Goal: Information Seeking & Learning: Check status

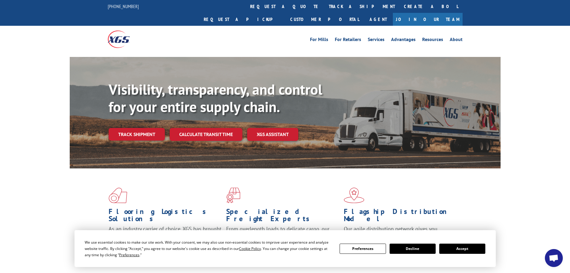
click at [127, 129] on div "Visibility, transparency, and control for your entire supply chain. Track shipm…" at bounding box center [305, 123] width 392 height 84
click at [127, 128] on link "Track shipment" at bounding box center [137, 134] width 56 height 13
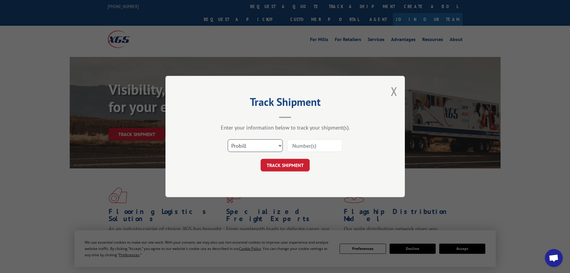
drag, startPoint x: 261, startPoint y: 146, endPoint x: 261, endPoint y: 150, distance: 4.2
click at [261, 146] on select "Select category... Probill BOL PO" at bounding box center [255, 145] width 55 height 13
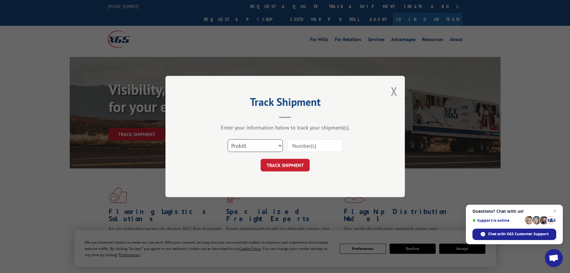
select select "bol"
click at [228, 139] on select "Select category... Probill BOL PO" at bounding box center [255, 145] width 55 height 13
click at [300, 148] on input at bounding box center [314, 145] width 55 height 13
paste input "7067929"
type input "7067929"
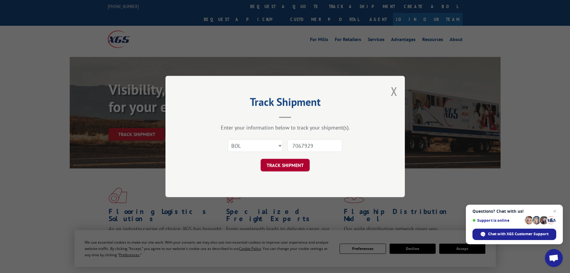
click at [293, 168] on button "TRACK SHIPMENT" at bounding box center [285, 165] width 49 height 13
